Goal: Task Accomplishment & Management: Manage account settings

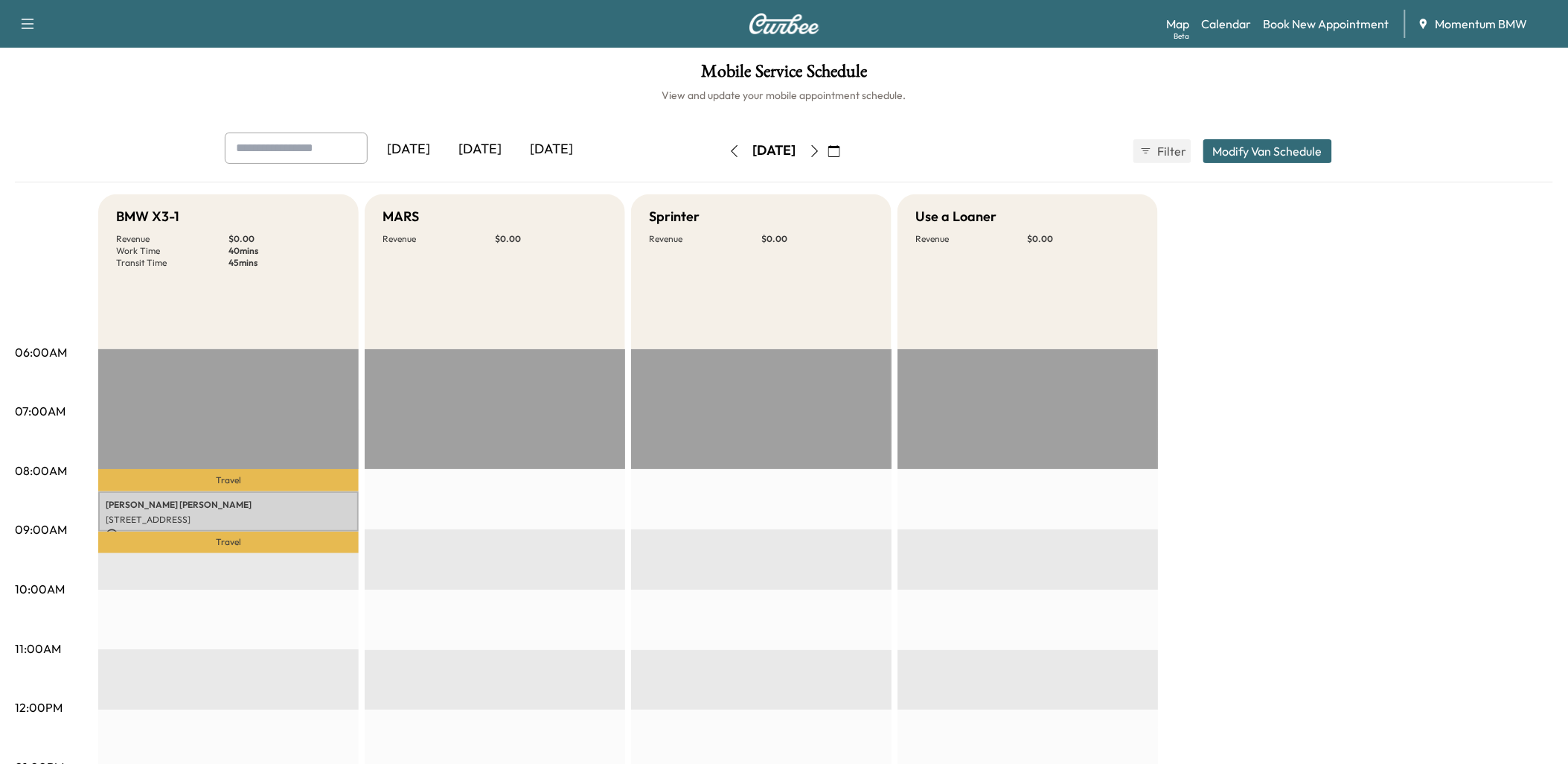
click at [731, 147] on icon "button" at bounding box center [735, 150] width 7 height 12
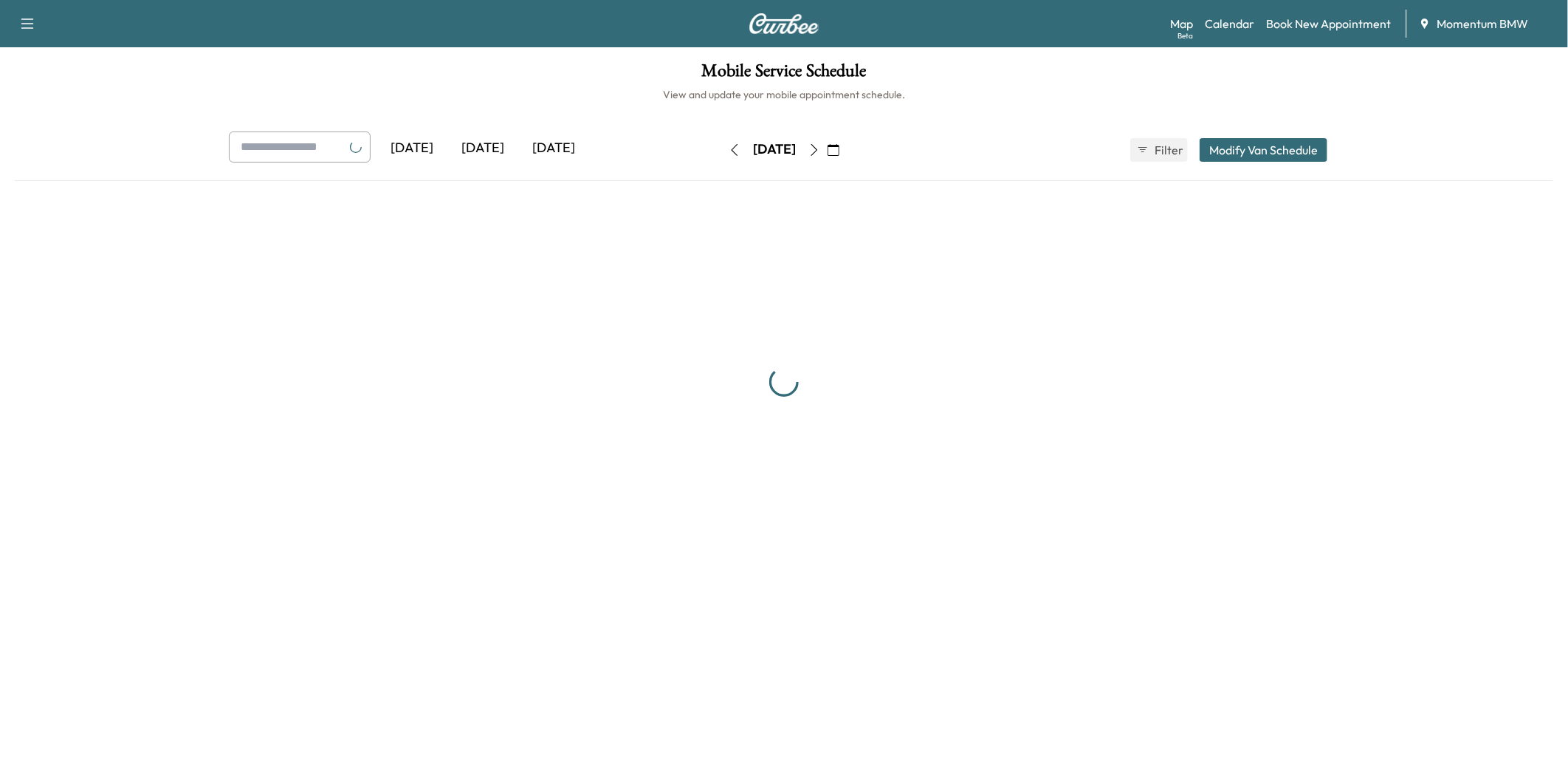
click at [731, 146] on icon "button" at bounding box center [735, 149] width 7 height 11
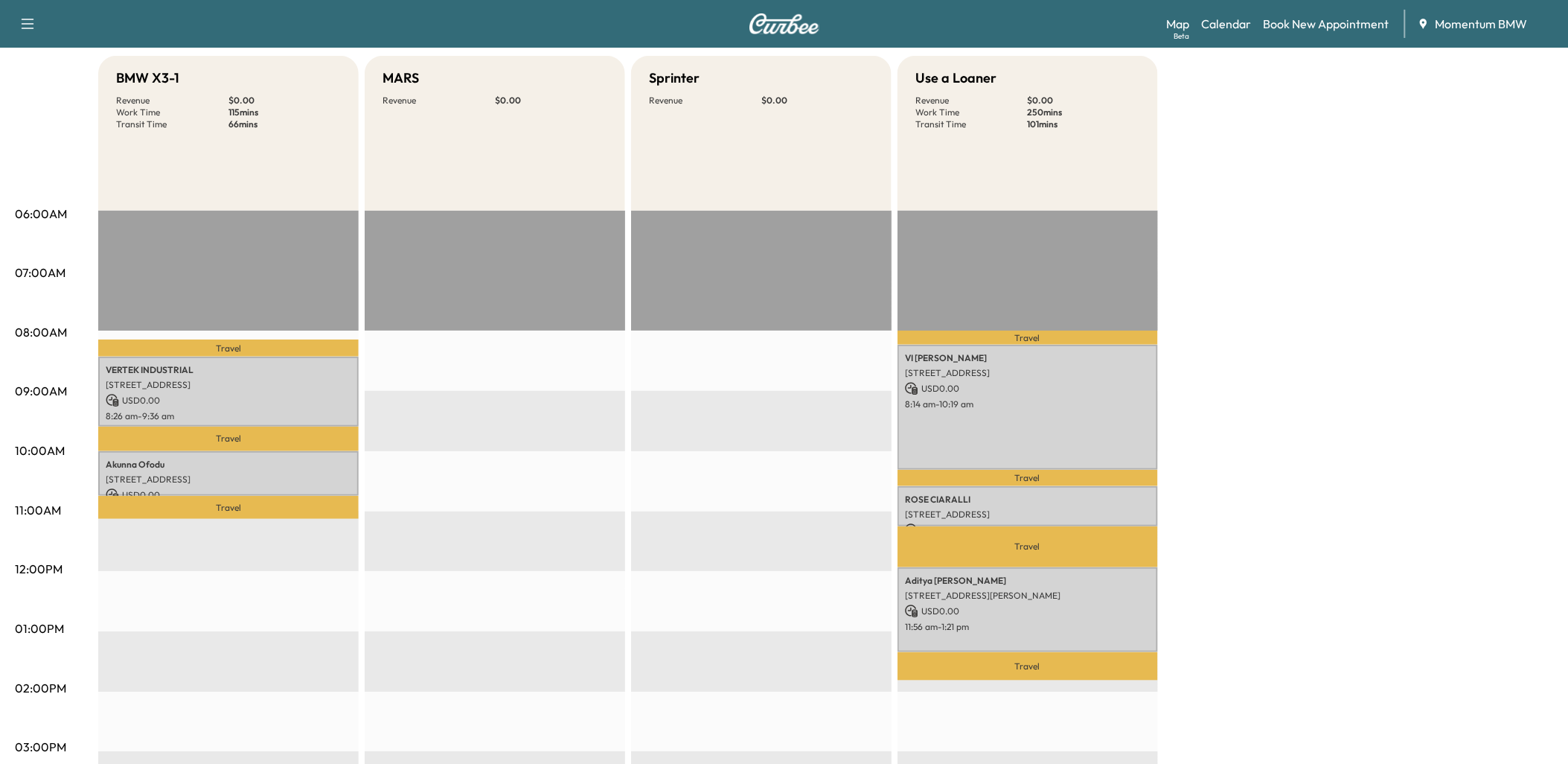
scroll to position [165, 0]
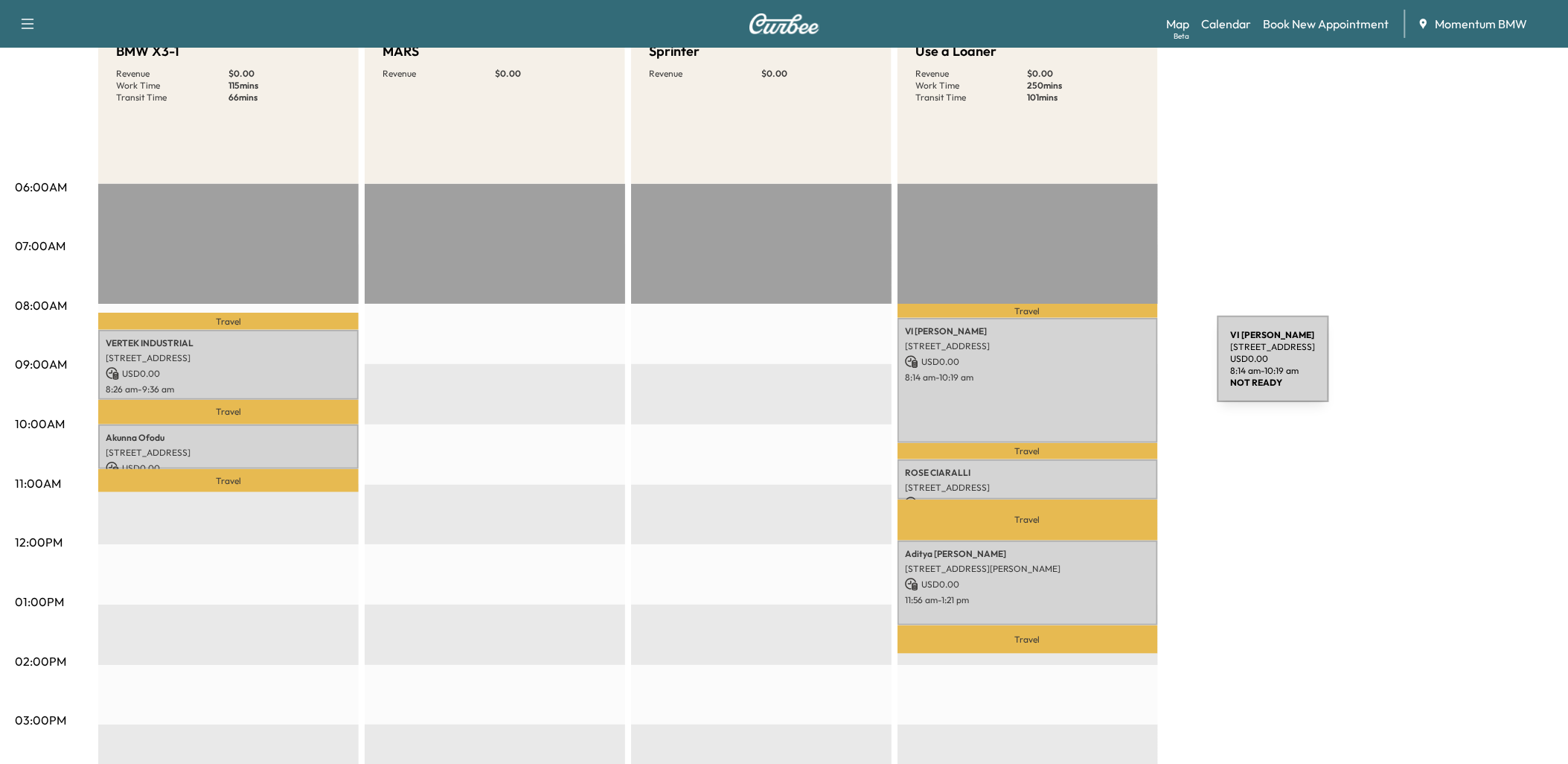
click at [1106, 367] on div "VI [PERSON_NAME] [STREET_ADDRESS] USD 0.00 8:14 am - 10:19 am" at bounding box center [1027, 380] width 261 height 125
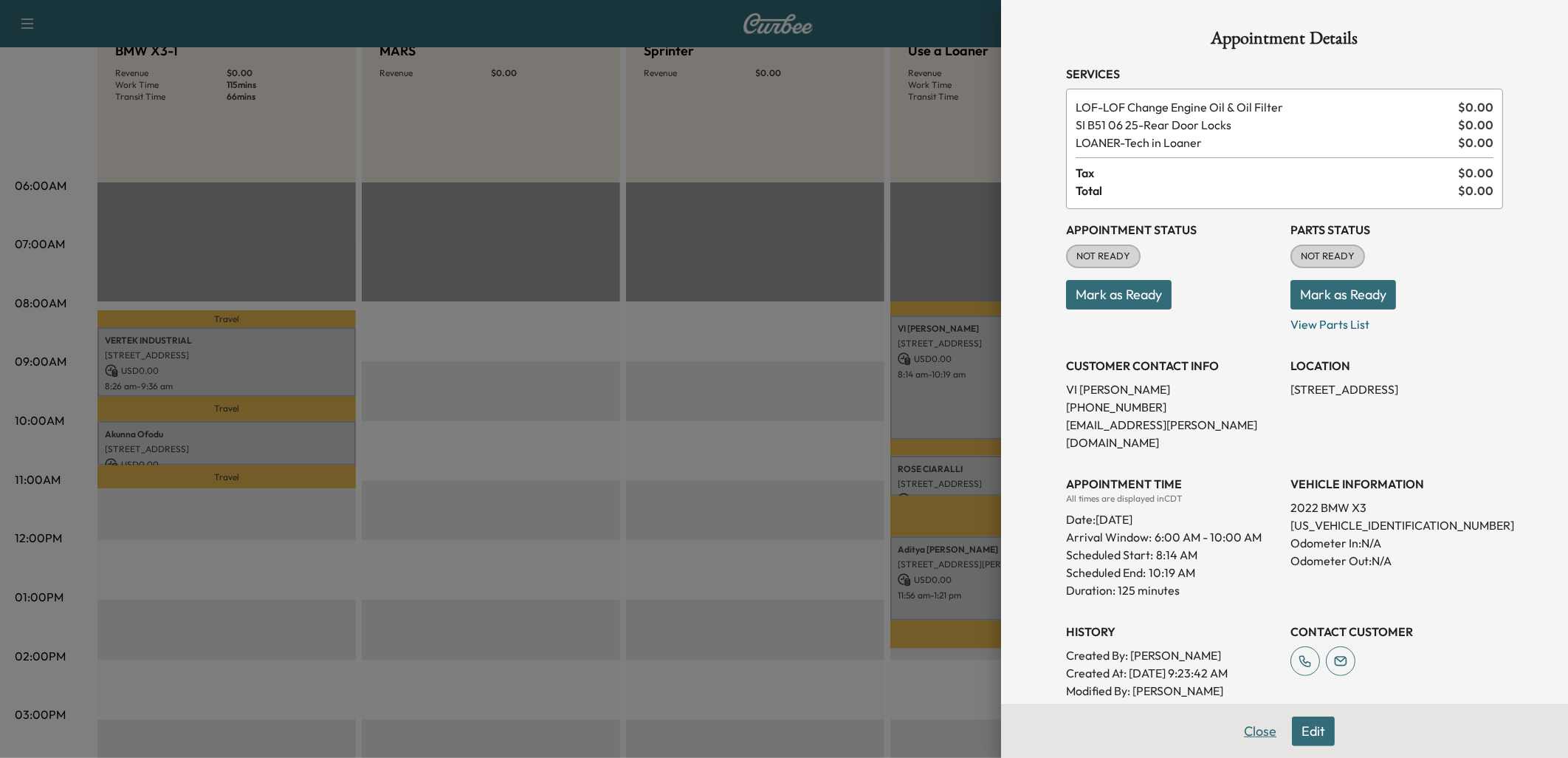
click at [1257, 732] on button "Close" at bounding box center [1259, 731] width 52 height 29
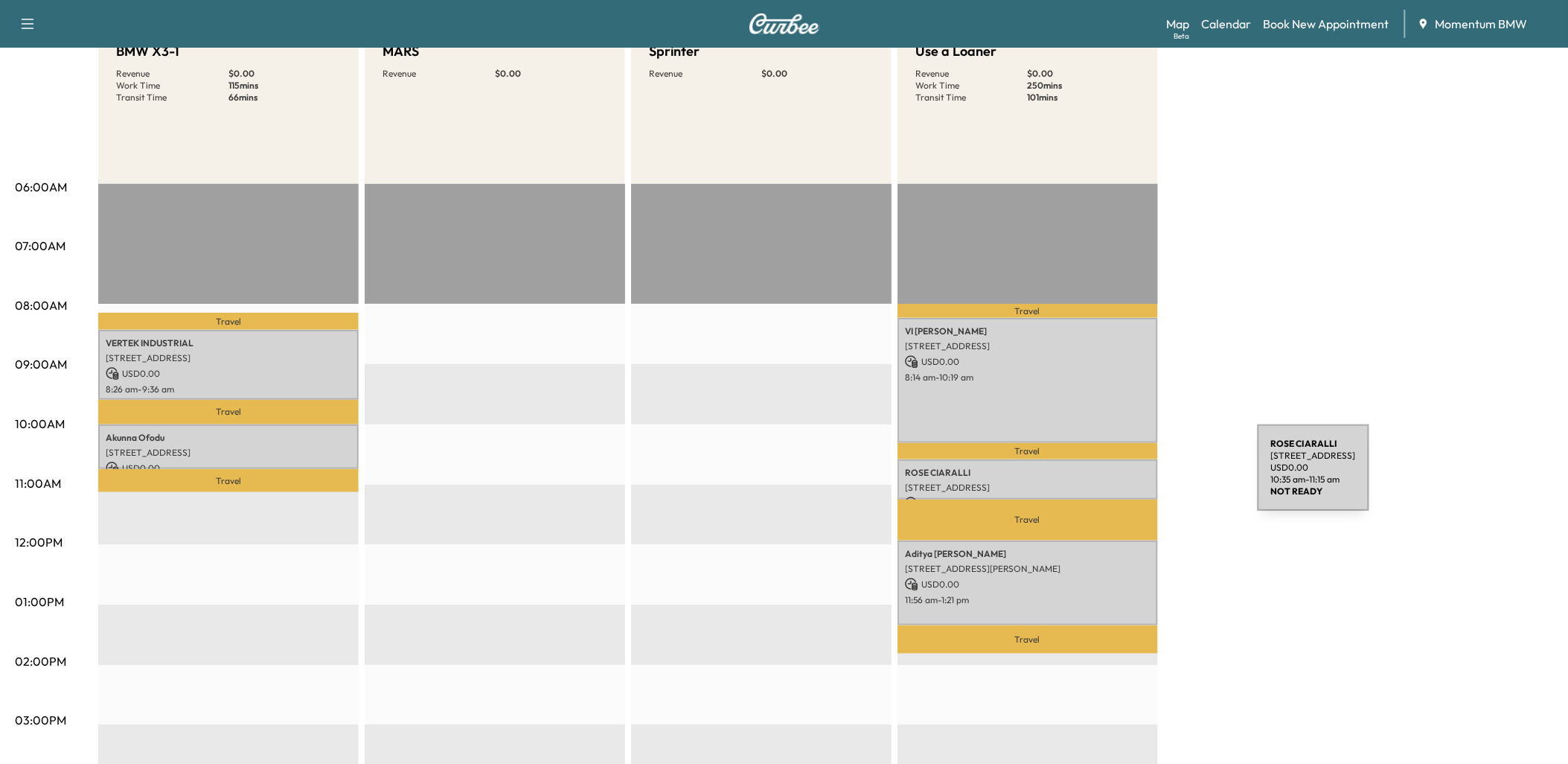
click at [1146, 481] on p "[STREET_ADDRESS]" at bounding box center [1028, 487] width 245 height 12
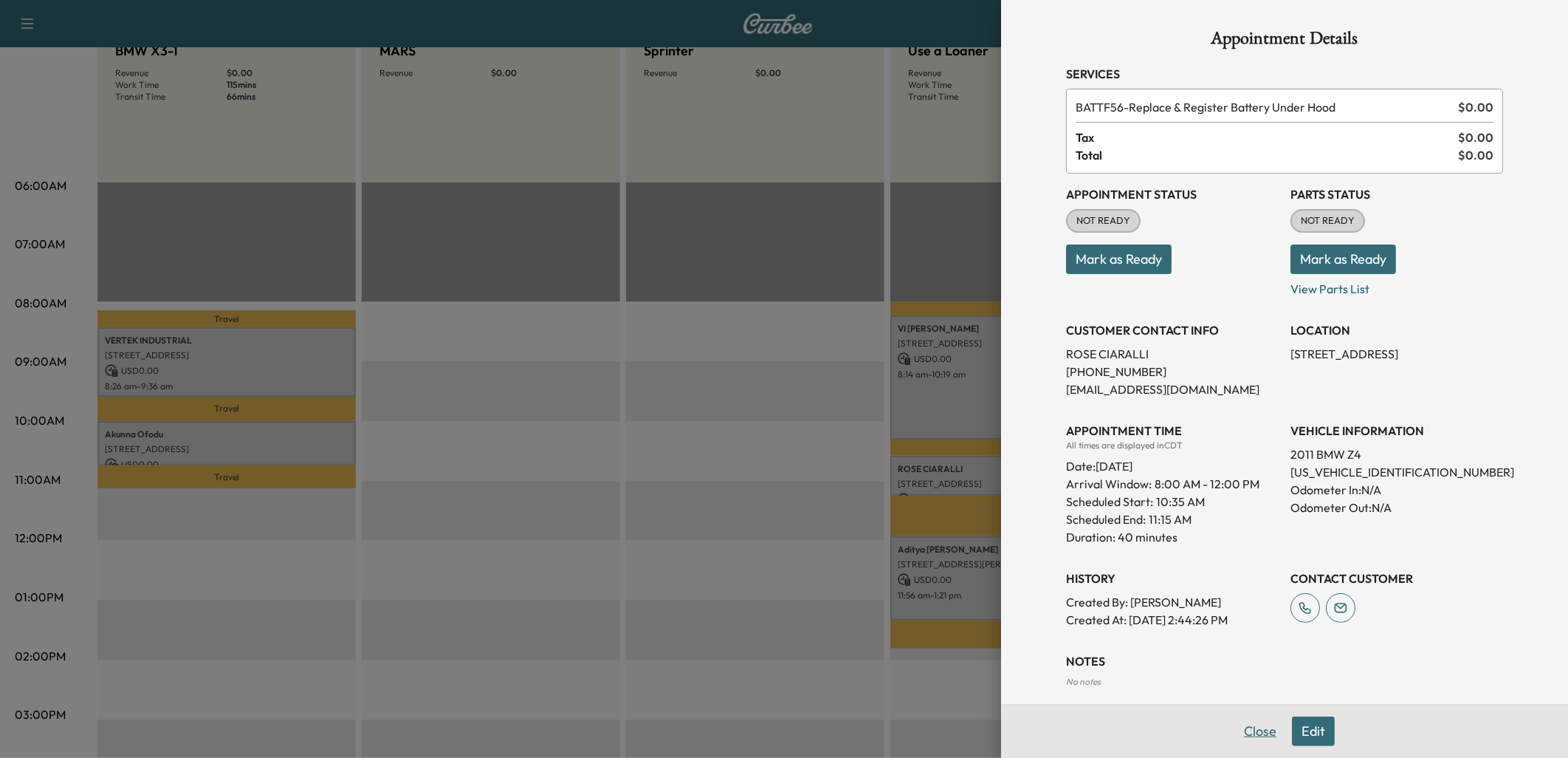
click at [1259, 729] on button "Close" at bounding box center [1259, 731] width 52 height 29
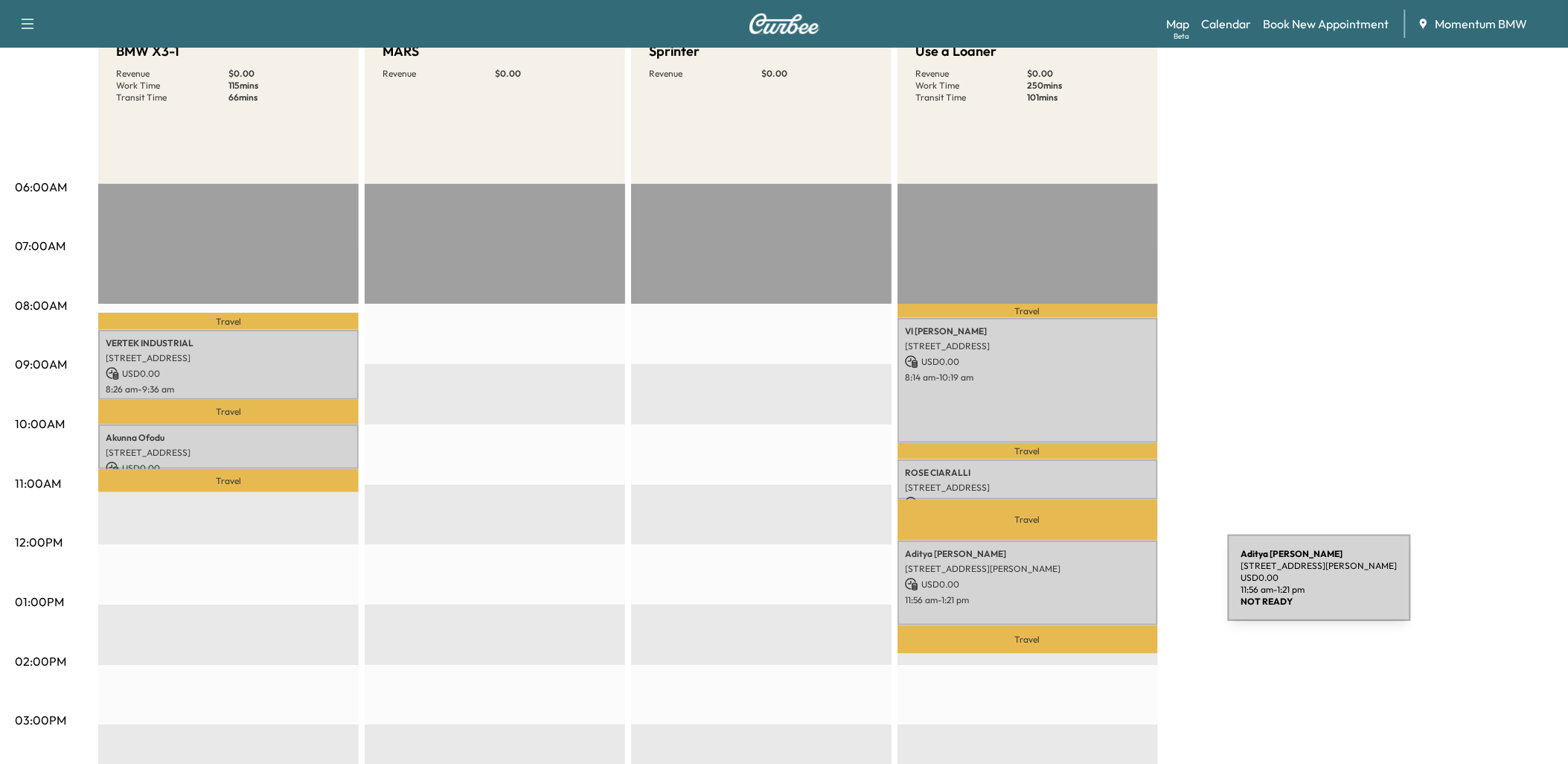
click at [1116, 586] on div "[PERSON_NAME] [STREET_ADDRESS][PERSON_NAME] USD 0.00 11:56 am - 1:21 pm" at bounding box center [1027, 583] width 261 height 84
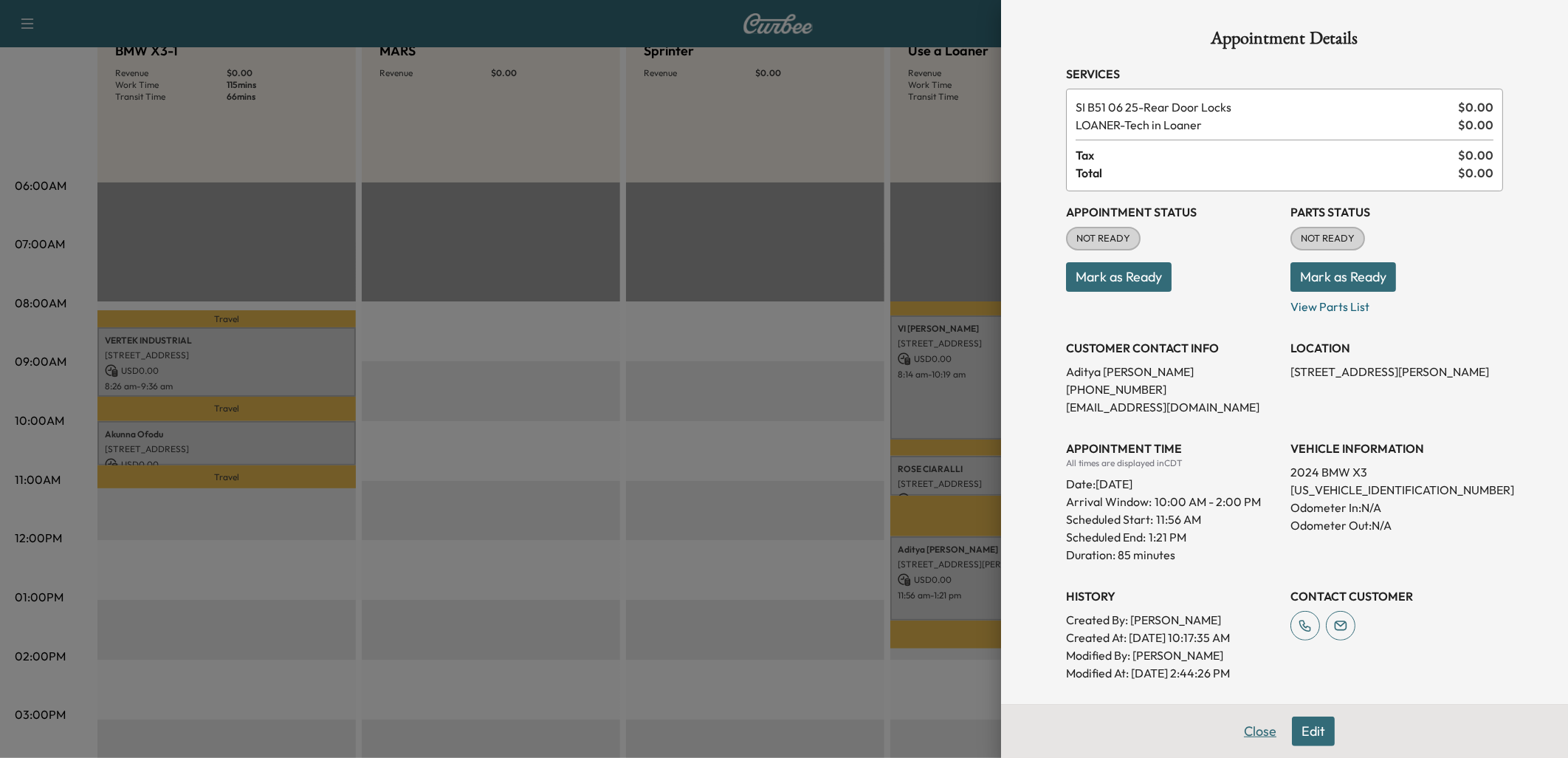
click at [1251, 729] on button "Close" at bounding box center [1259, 731] width 52 height 29
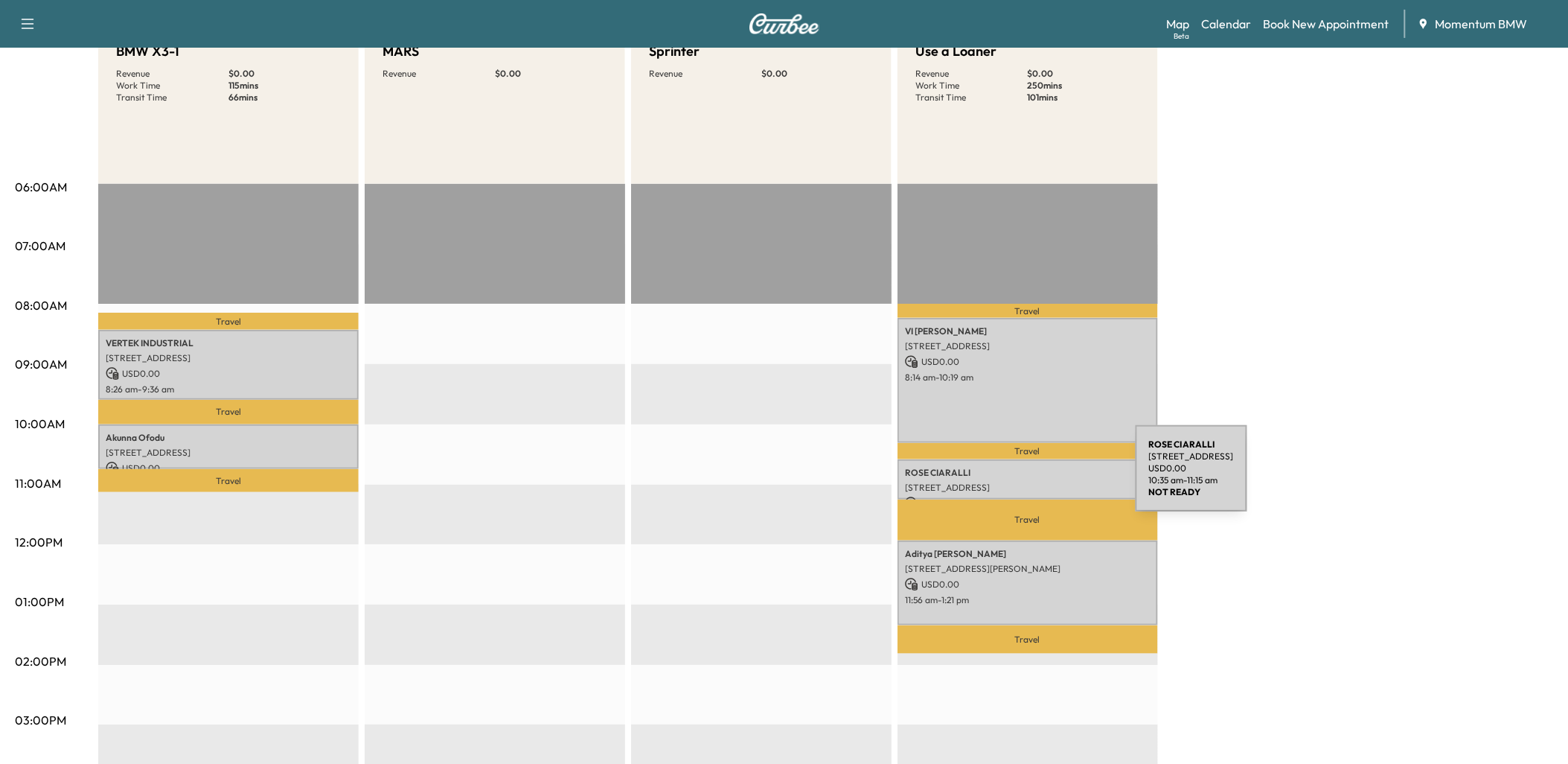
click at [1025, 481] on p "[STREET_ADDRESS]" at bounding box center [1028, 487] width 245 height 12
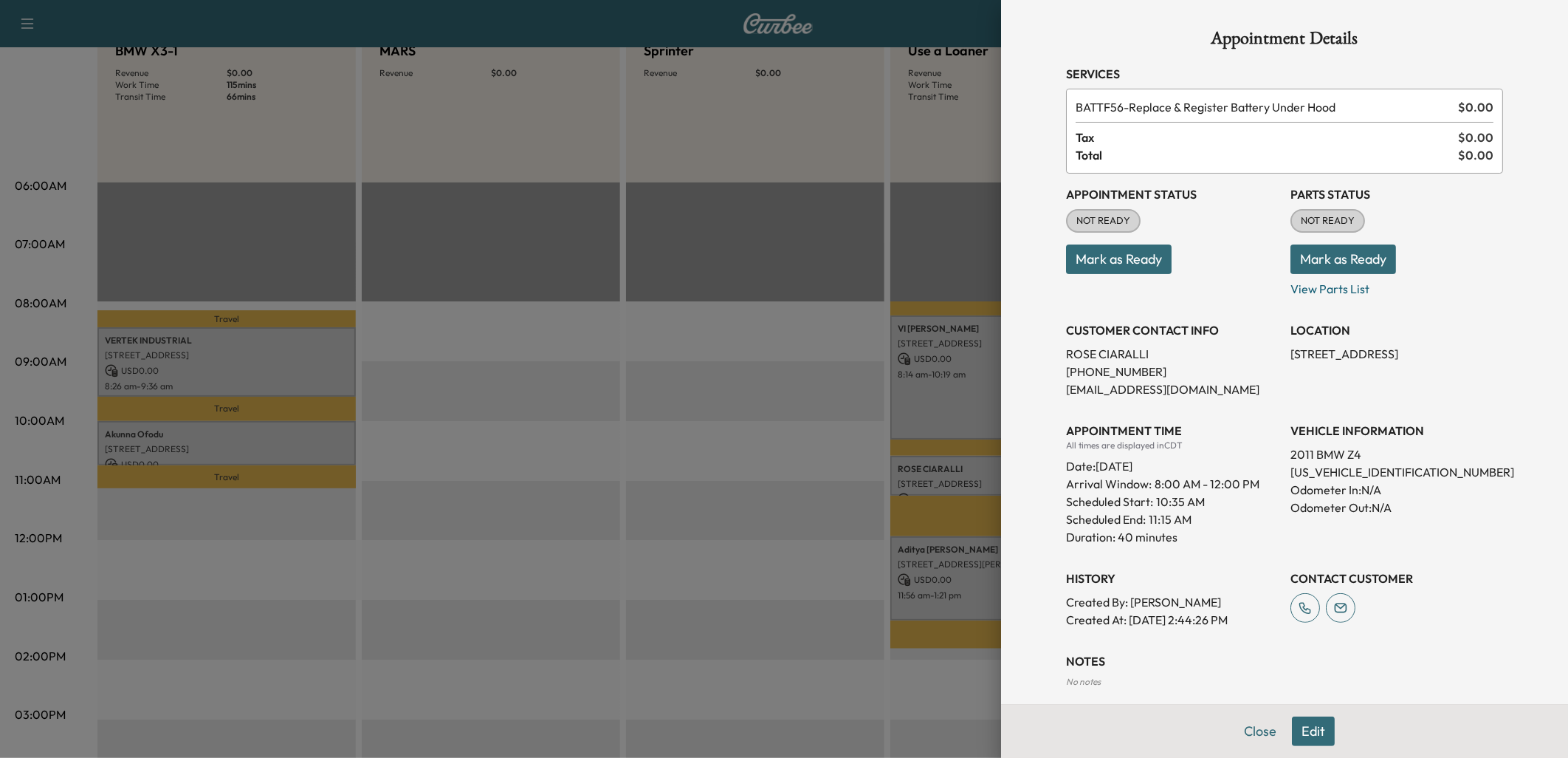
click at [1303, 727] on button "Edit" at bounding box center [1313, 731] width 43 height 29
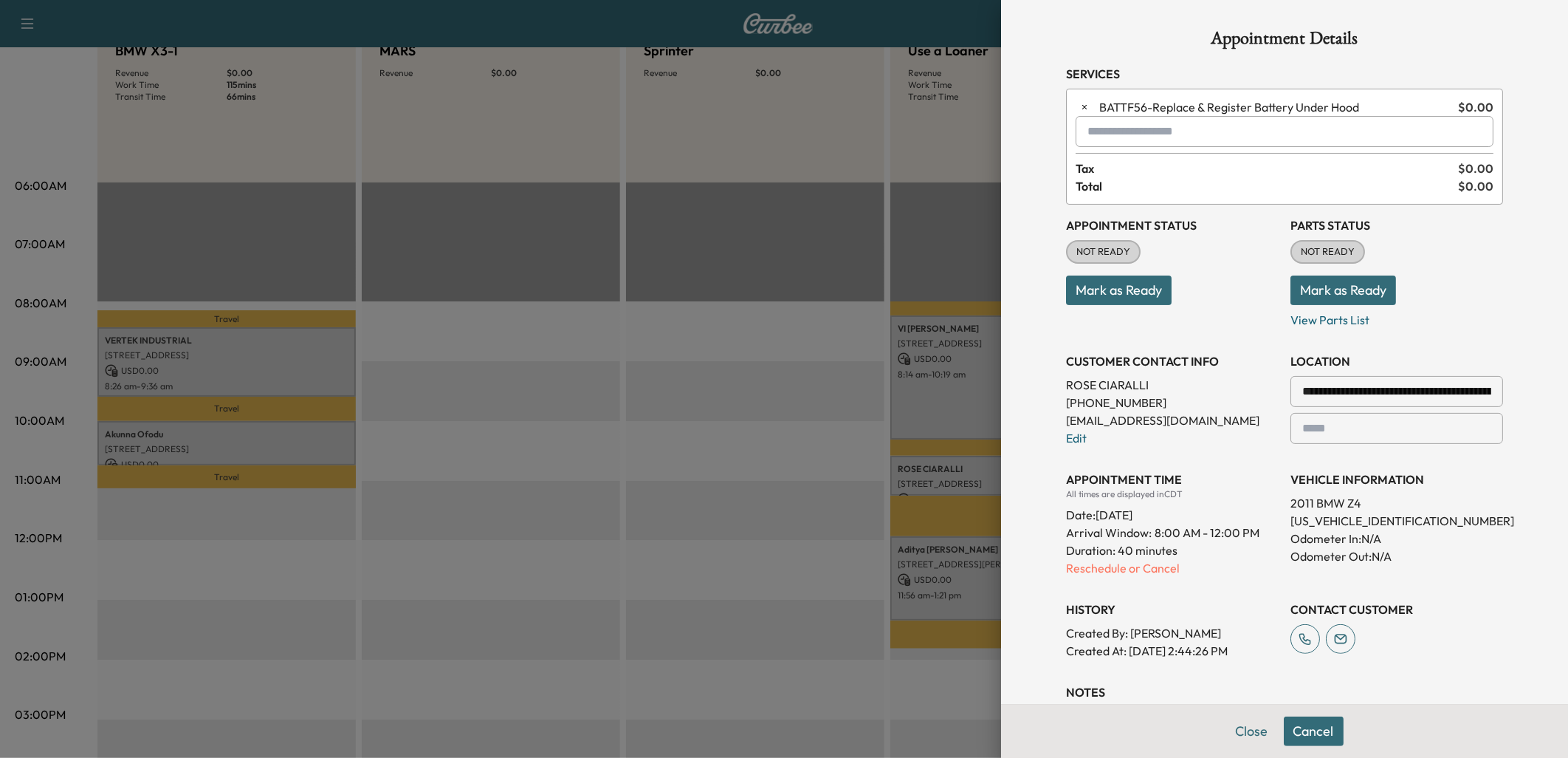
click at [1107, 133] on input "text" at bounding box center [1284, 131] width 418 height 31
click at [1110, 156] on ul "SPRINTER - Sprinter $ 0.00 / 5 min" at bounding box center [1273, 169] width 416 height 44
click at [1116, 168] on p "SPRINTER - Sprinter" at bounding box center [1231, 169] width 322 height 20
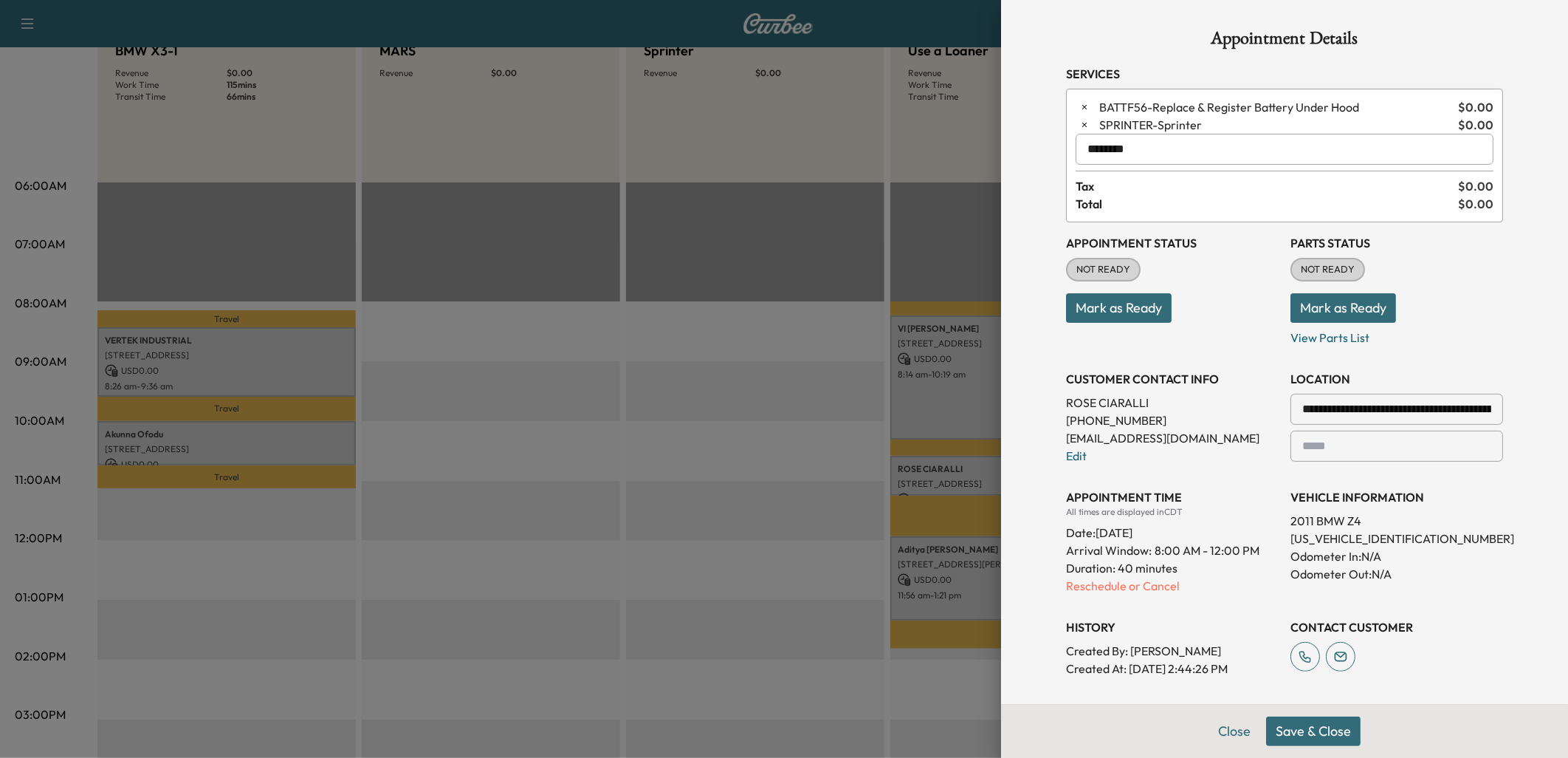
type input "********"
click at [1303, 734] on button "Save & Close" at bounding box center [1312, 731] width 94 height 29
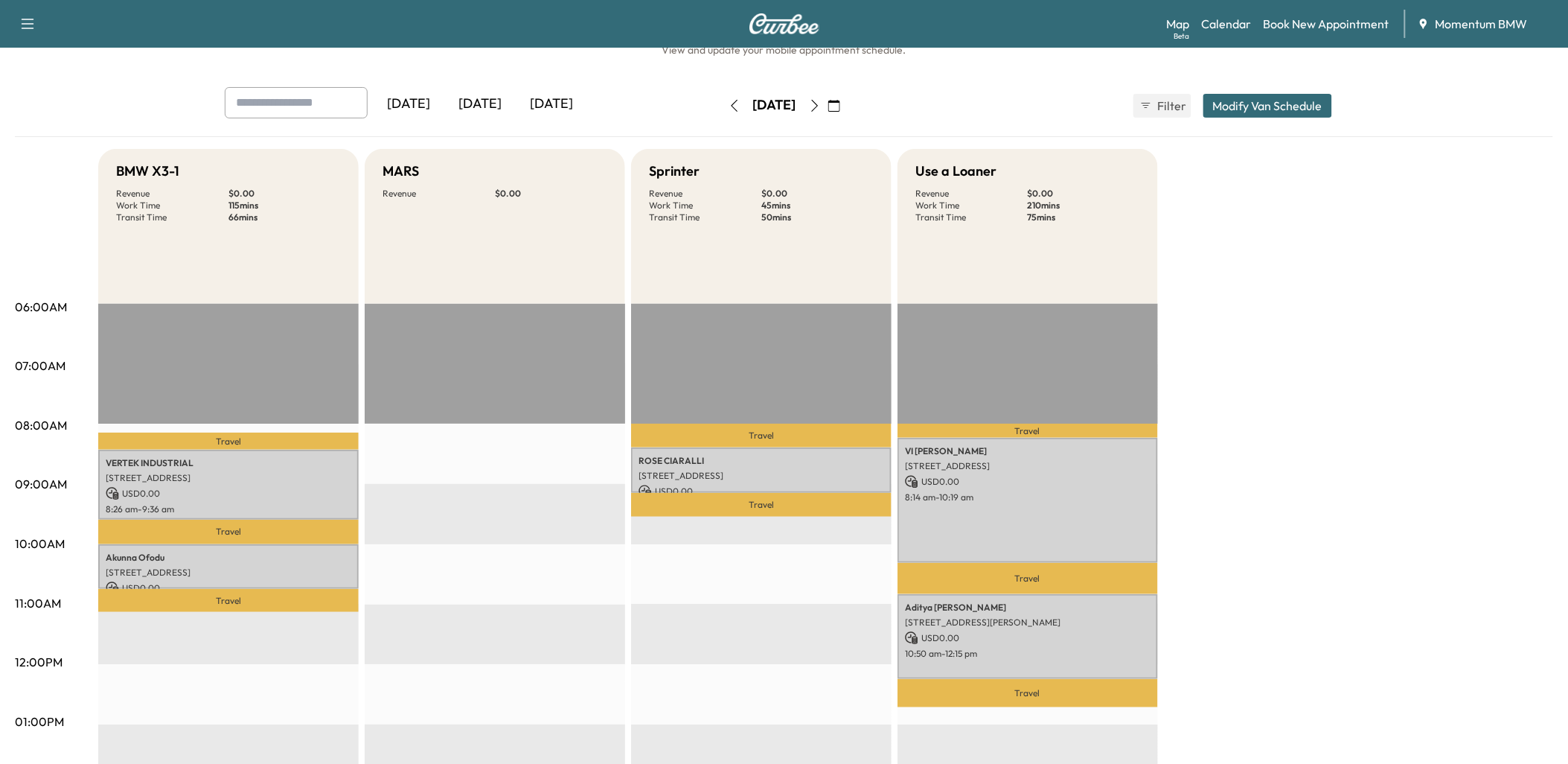
scroll to position [83, 0]
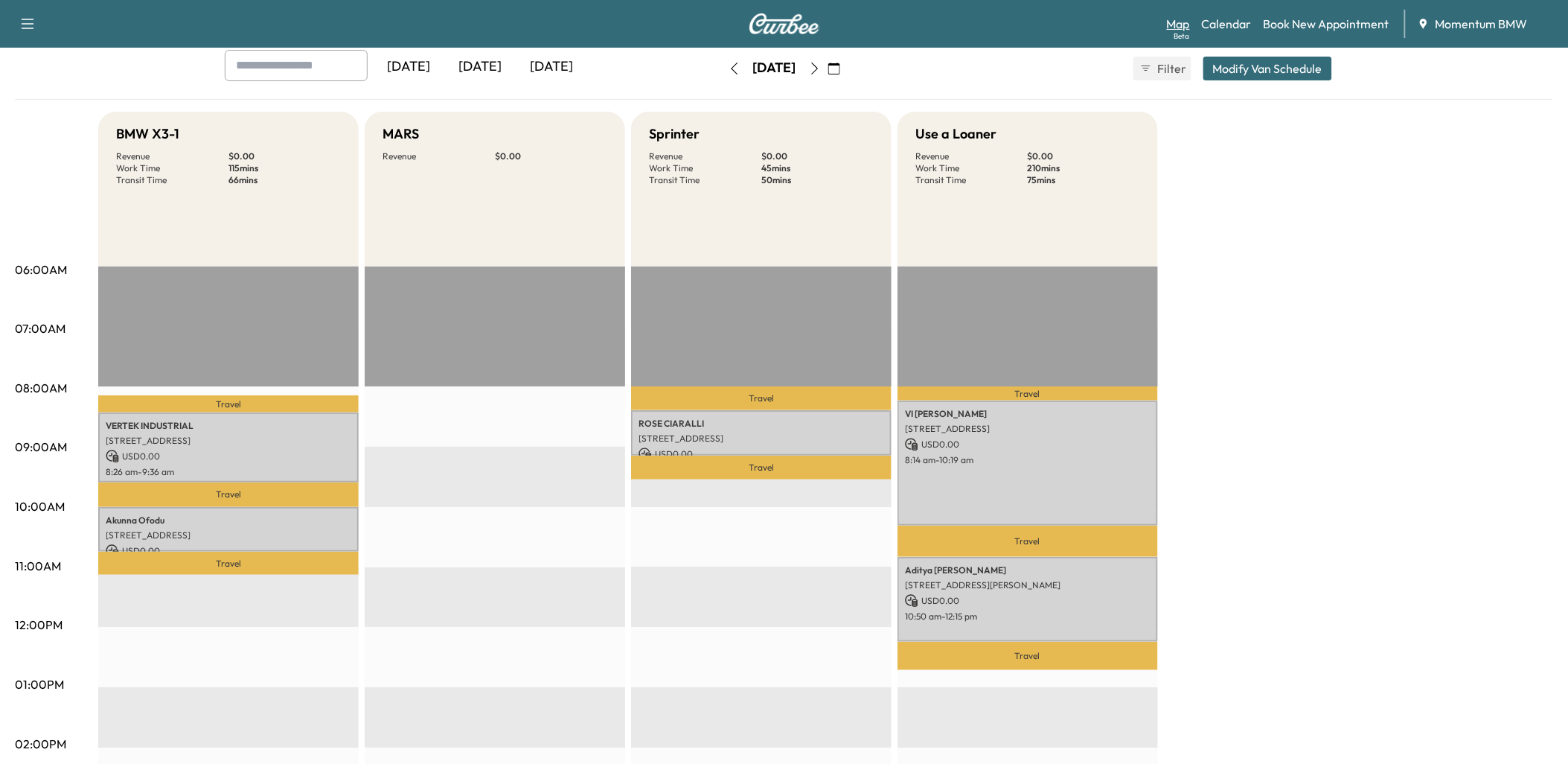
click at [1176, 23] on link "Map Beta" at bounding box center [1178, 24] width 23 height 18
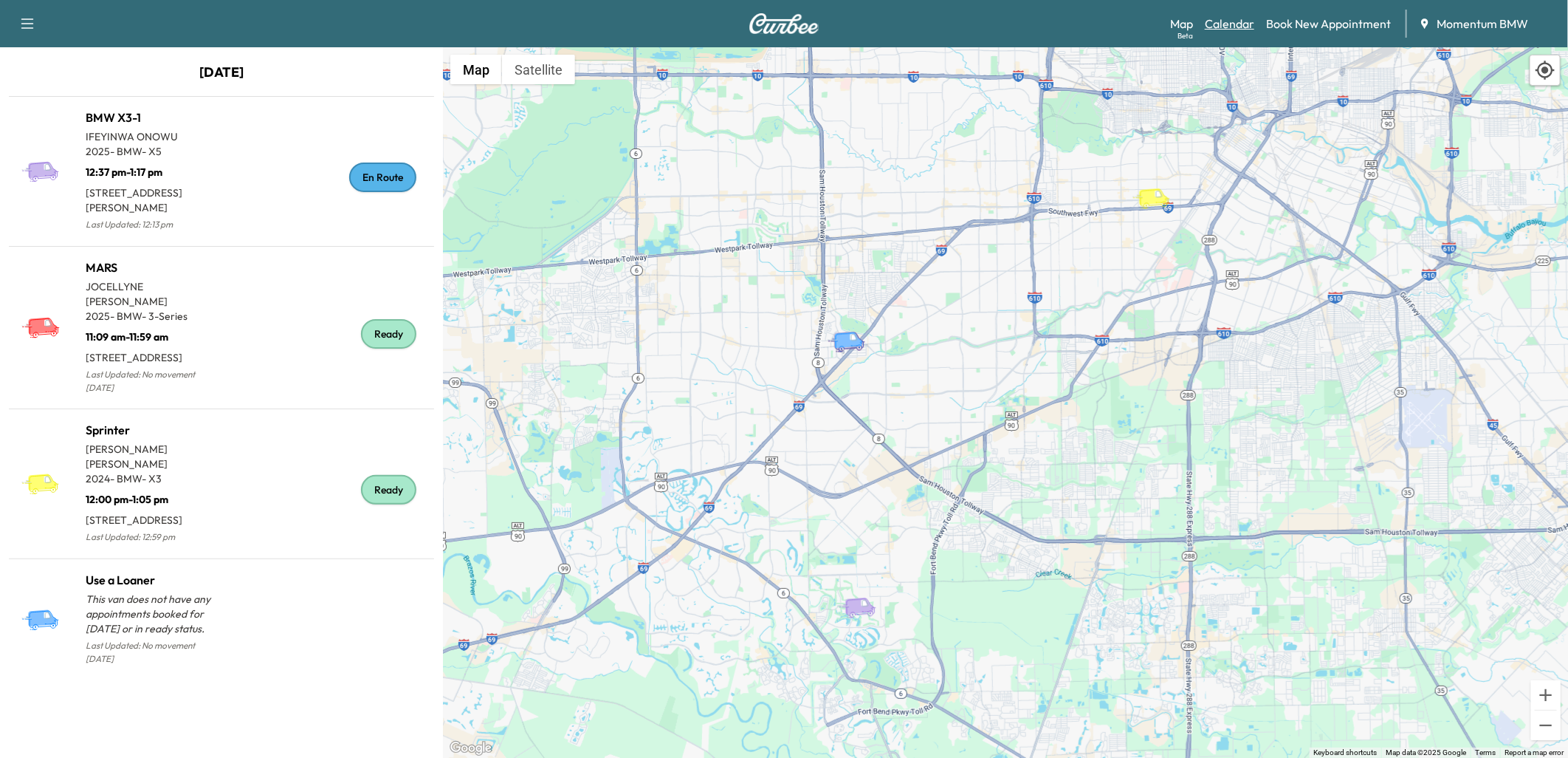
click at [1231, 19] on link "Calendar" at bounding box center [1229, 24] width 49 height 18
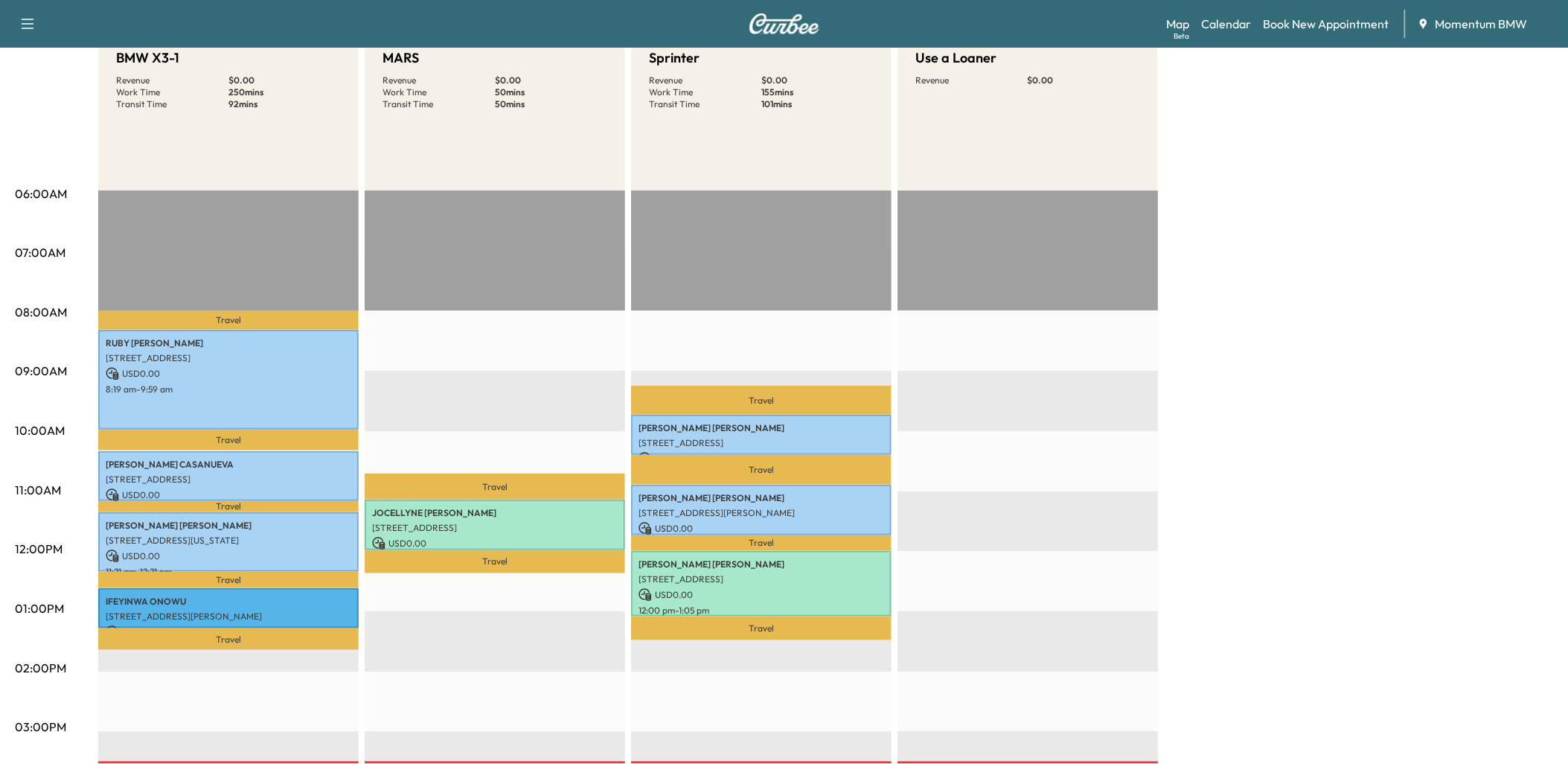
scroll to position [165, 0]
